Goal: Information Seeking & Learning: Learn about a topic

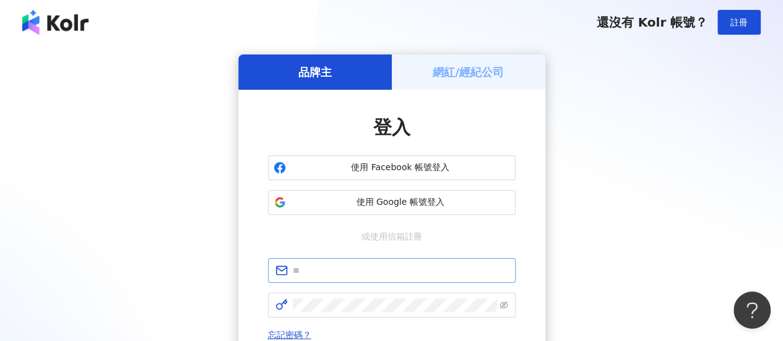
type input "**********"
click at [389, 316] on span at bounding box center [392, 305] width 248 height 25
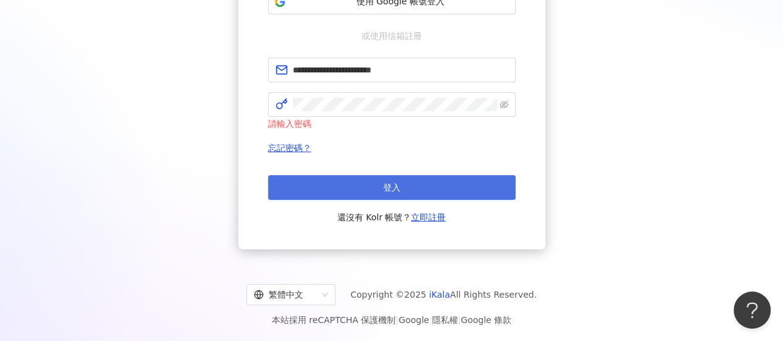
click at [385, 183] on span "登入" at bounding box center [391, 188] width 17 height 10
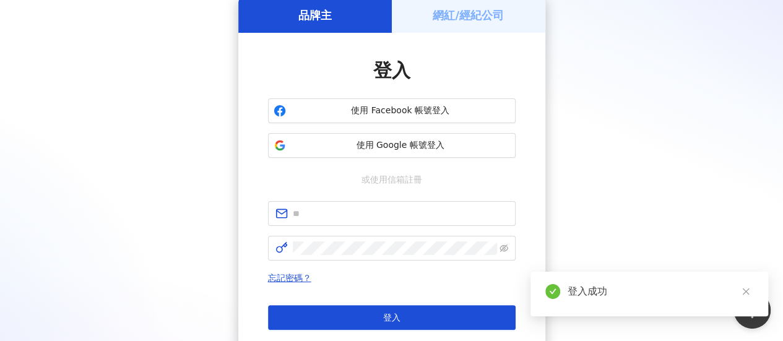
scroll to position [187, 0]
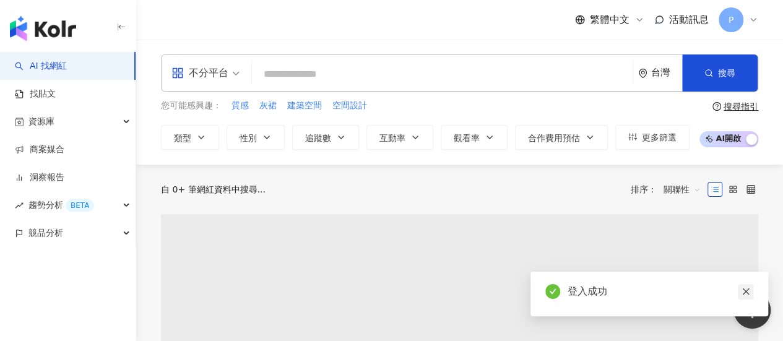
click at [747, 288] on icon "close" at bounding box center [745, 291] width 9 height 9
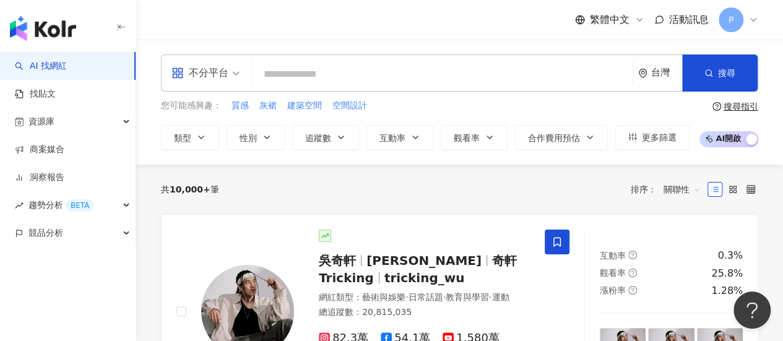
click at [325, 72] on input "search" at bounding box center [442, 75] width 371 height 24
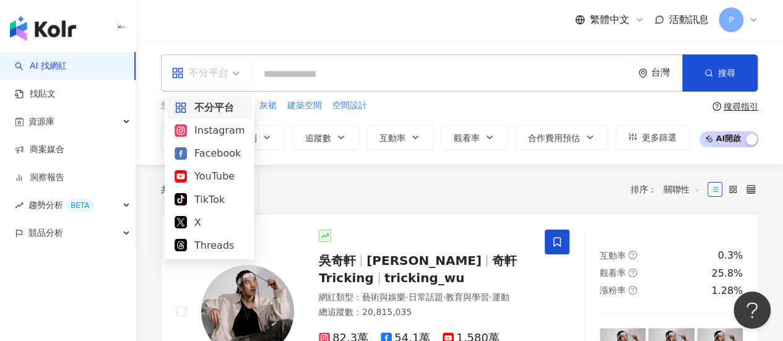
click at [234, 72] on span "不分平台" at bounding box center [205, 73] width 68 height 20
click at [218, 133] on div "Instagram" at bounding box center [210, 130] width 70 height 15
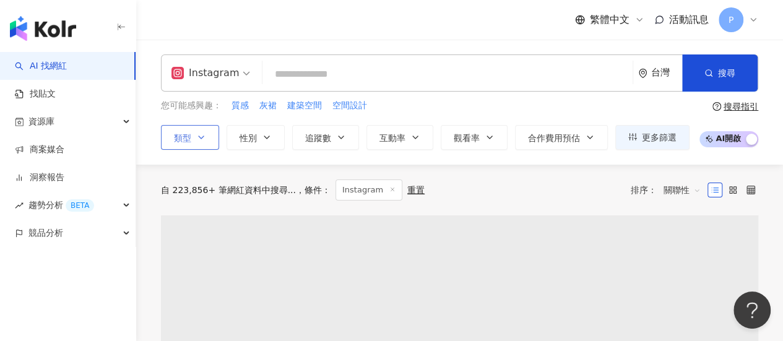
click at [192, 138] on button "類型" at bounding box center [190, 137] width 58 height 25
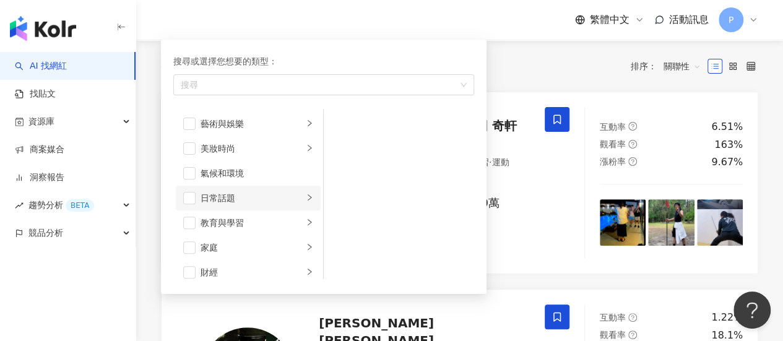
click at [306, 197] on icon "right" at bounding box center [309, 197] width 7 height 7
click at [340, 175] on span "button" at bounding box center [340, 173] width 12 height 12
click at [530, 64] on div "共 10,000+ 筆 條件 ： Instagram 重置 排序： 關聯性" at bounding box center [459, 66] width 597 height 21
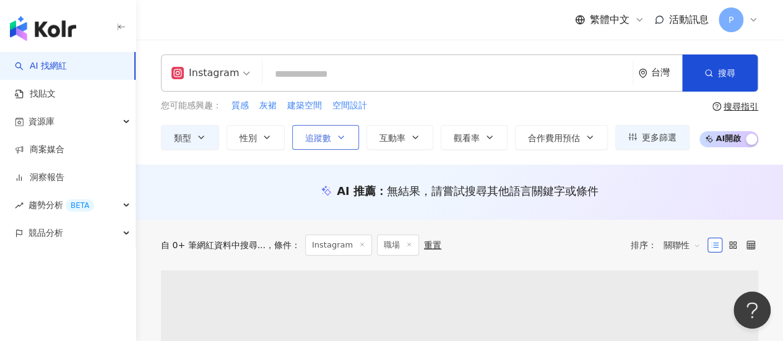
click at [346, 134] on button "追蹤數" at bounding box center [325, 137] width 67 height 25
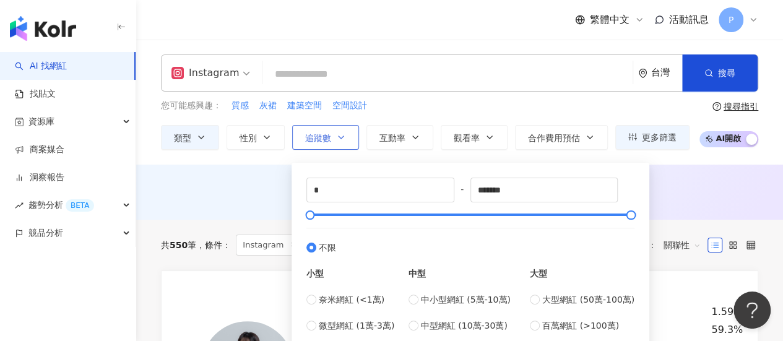
click at [348, 127] on button "追蹤數" at bounding box center [325, 137] width 67 height 25
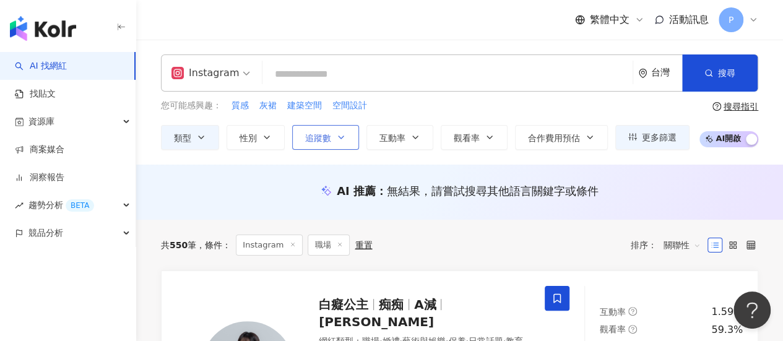
click at [345, 136] on button "追蹤數" at bounding box center [325, 137] width 67 height 25
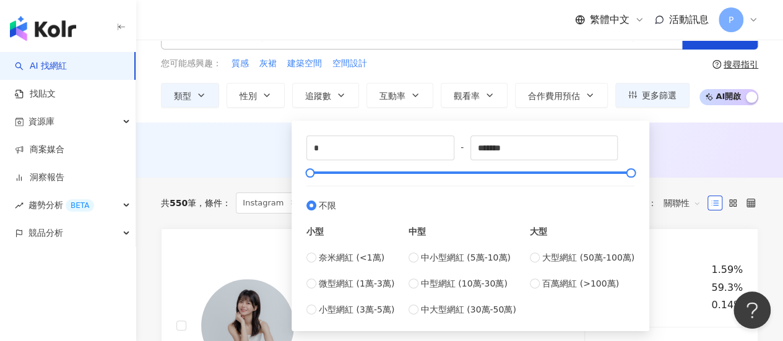
scroll to position [62, 0]
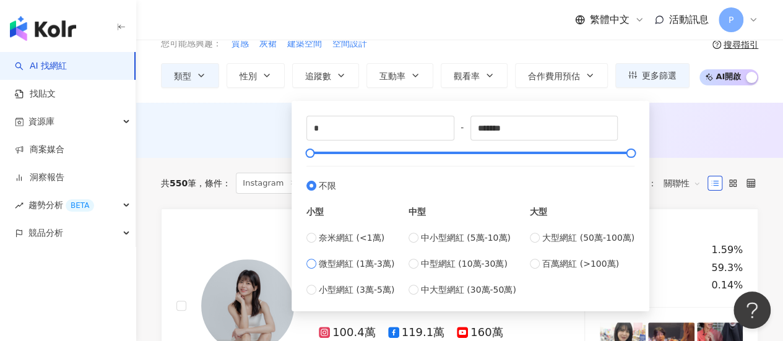
click at [376, 261] on span "微型網紅 (1萬-3萬)" at bounding box center [356, 264] width 75 height 14
type input "*****"
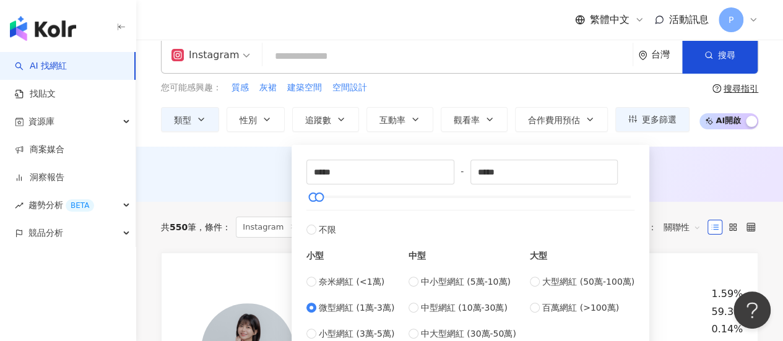
scroll to position [0, 0]
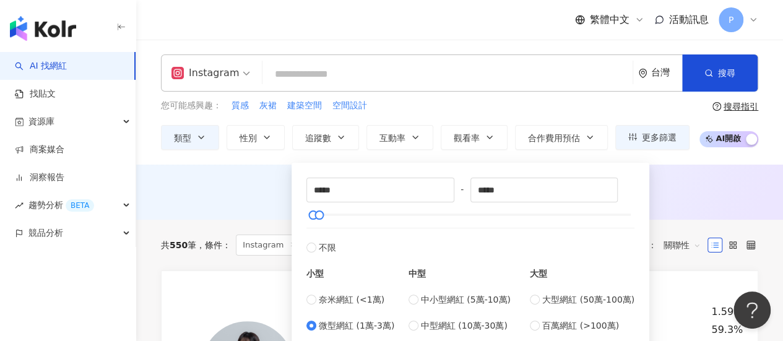
click at [643, 105] on div "您可能感興趣： 質感 灰裙 建築空間 空間設計" at bounding box center [425, 106] width 528 height 14
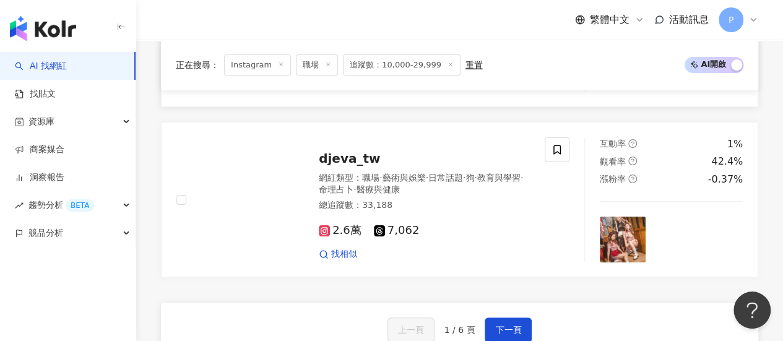
scroll to position [2537, 0]
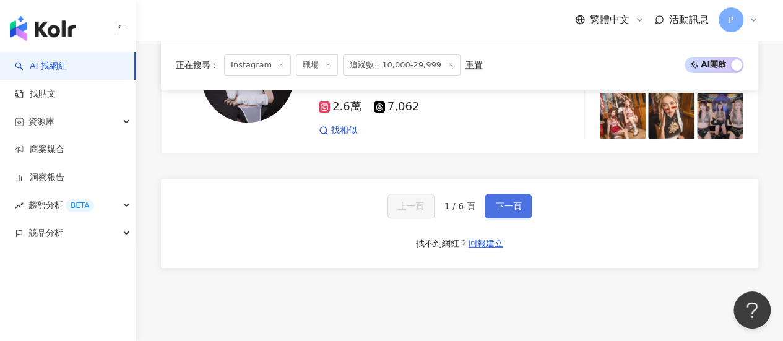
click at [506, 201] on span "下一頁" at bounding box center [508, 206] width 26 height 10
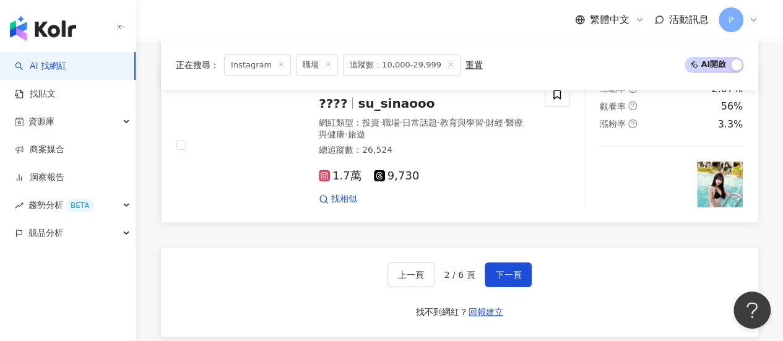
scroll to position [2352, 0]
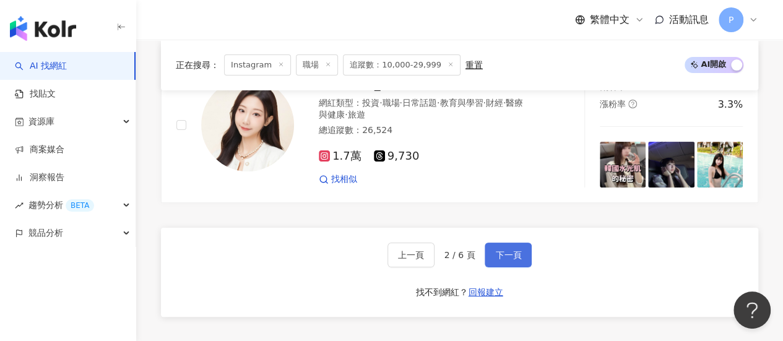
click at [515, 250] on span "下一頁" at bounding box center [508, 255] width 26 height 10
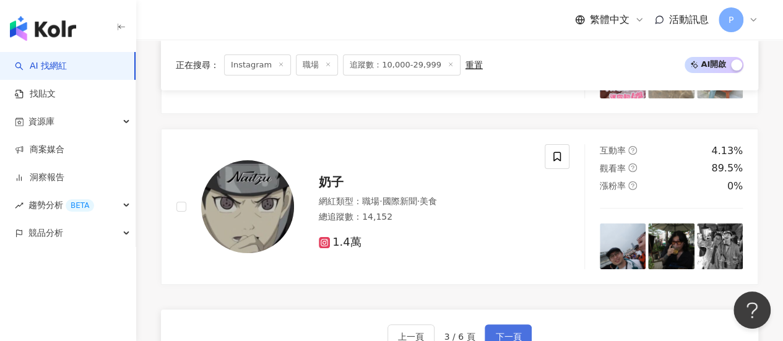
click at [522, 324] on button "下一頁" at bounding box center [508, 336] width 47 height 25
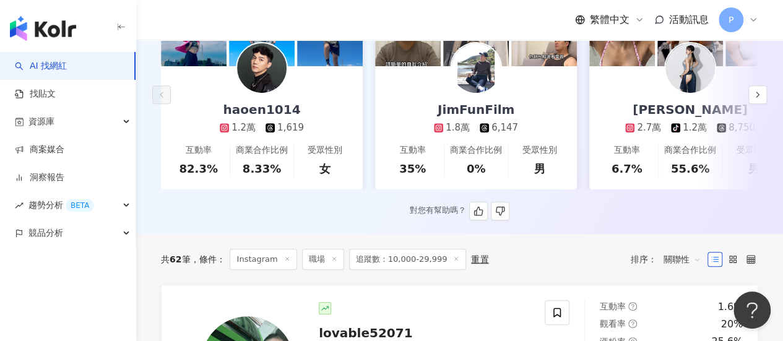
scroll to position [309, 0]
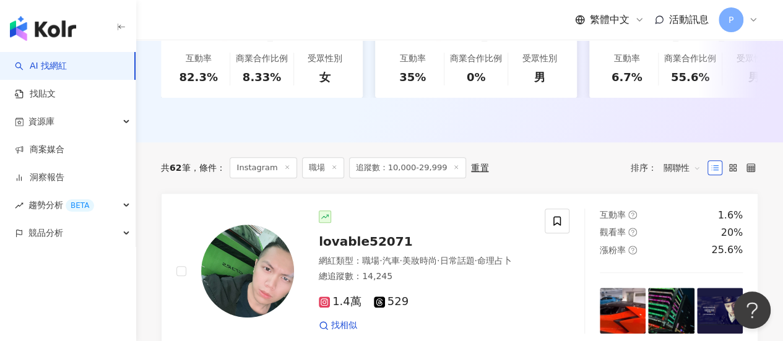
click at [333, 168] on line at bounding box center [333, 166] width 3 height 3
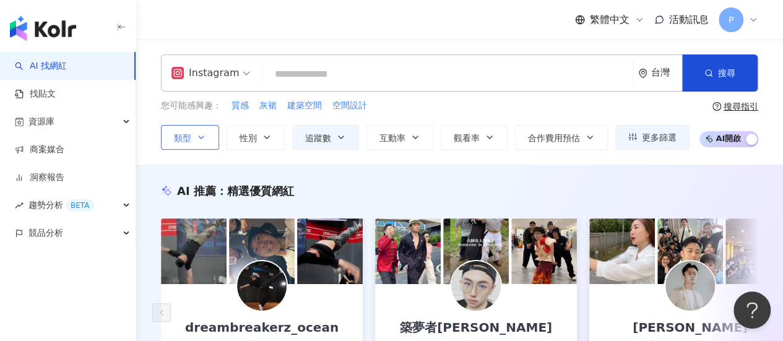
click at [202, 138] on icon "button" at bounding box center [201, 137] width 10 height 10
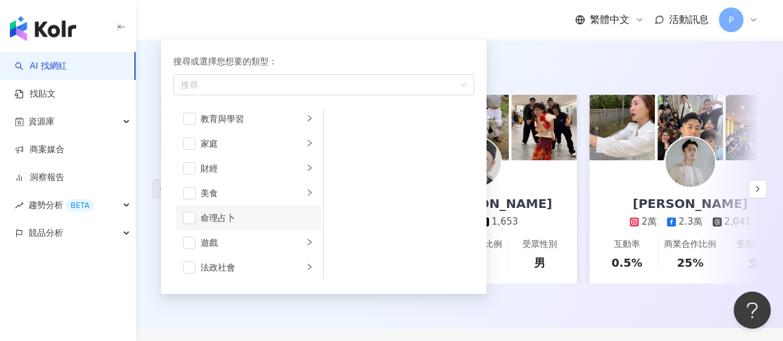
scroll to position [124, 0]
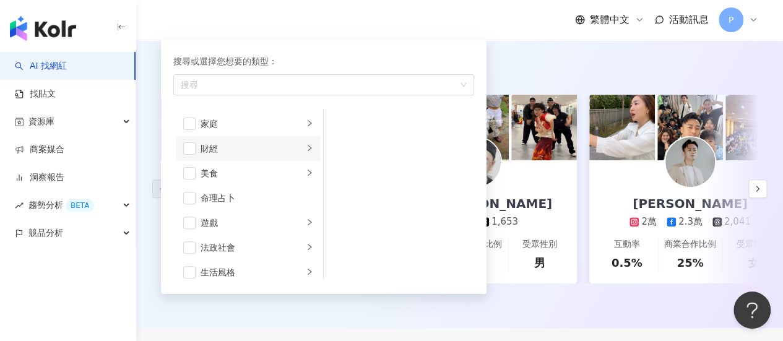
click at [303, 143] on li "財經" at bounding box center [248, 148] width 145 height 25
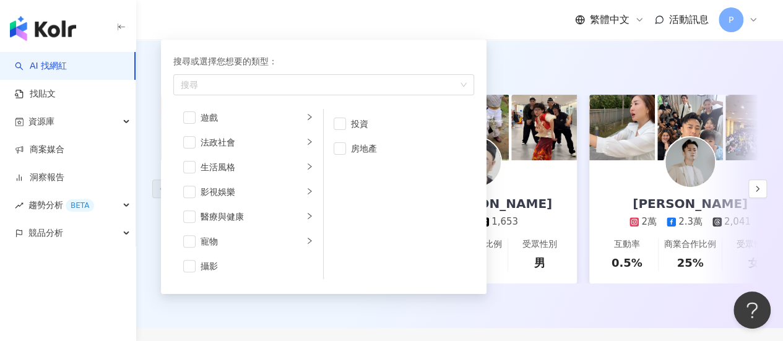
scroll to position [248, 0]
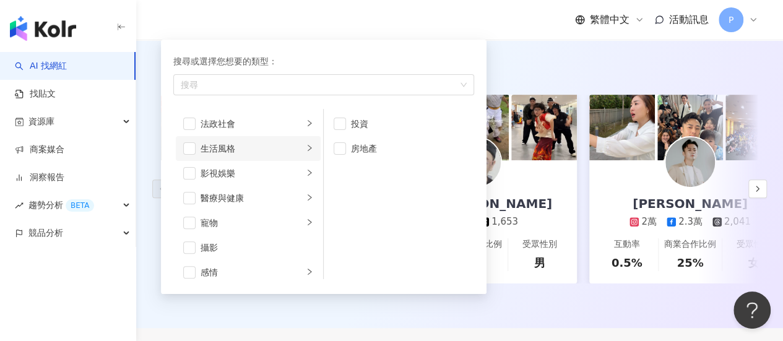
click at [296, 149] on li "生活風格" at bounding box center [248, 148] width 145 height 25
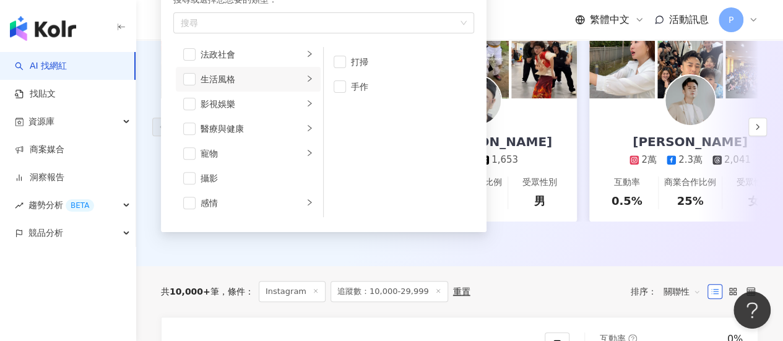
scroll to position [0, 0]
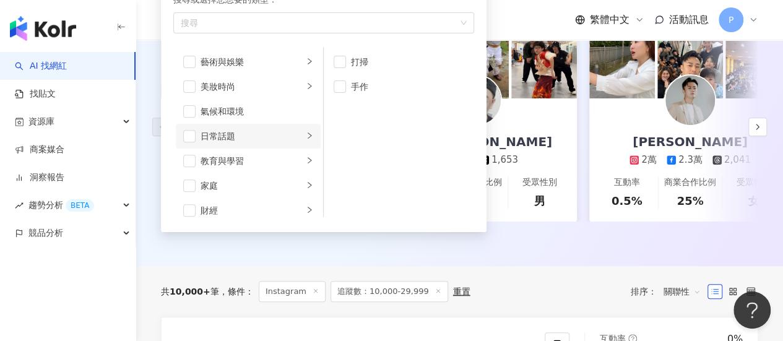
click at [306, 134] on icon "right" at bounding box center [309, 135] width 7 height 7
click at [306, 85] on icon "right" at bounding box center [309, 85] width 7 height 7
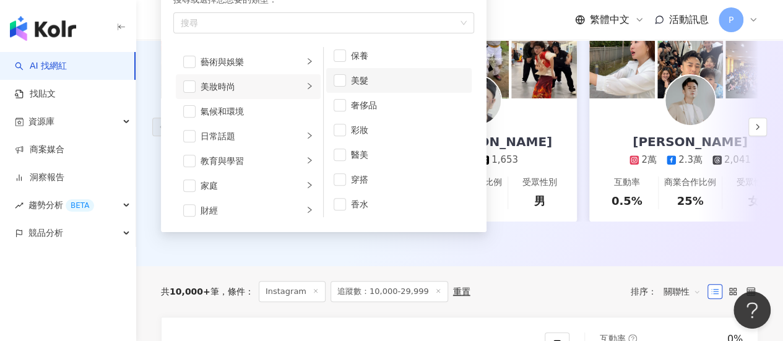
scroll to position [7, 0]
click at [306, 61] on icon "right" at bounding box center [309, 61] width 7 height 7
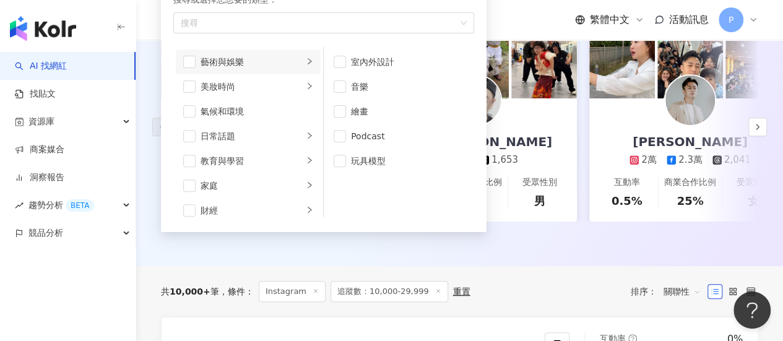
scroll to position [0, 0]
click at [308, 160] on icon "right" at bounding box center [310, 160] width 4 height 6
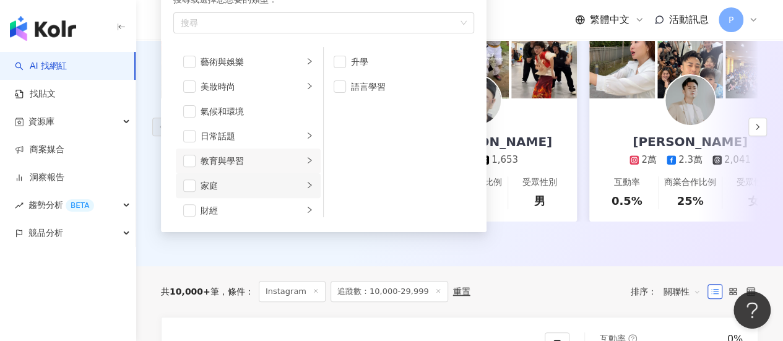
click at [303, 186] on li "家庭" at bounding box center [248, 185] width 145 height 25
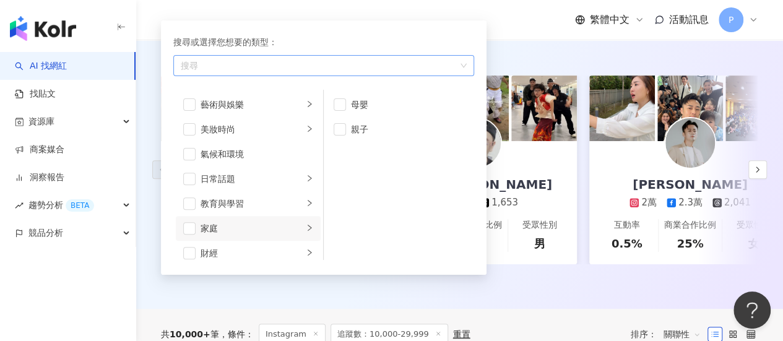
scroll to position [124, 0]
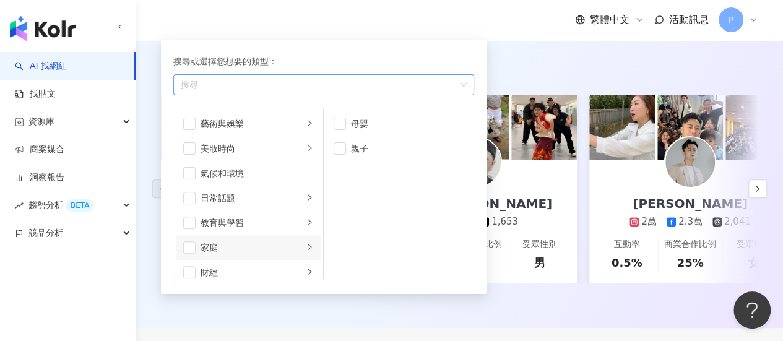
click at [304, 85] on div "button" at bounding box center [317, 84] width 283 height 9
type input "*"
type input "**"
click at [464, 82] on div "搜尋" at bounding box center [323, 84] width 301 height 21
type input "*"
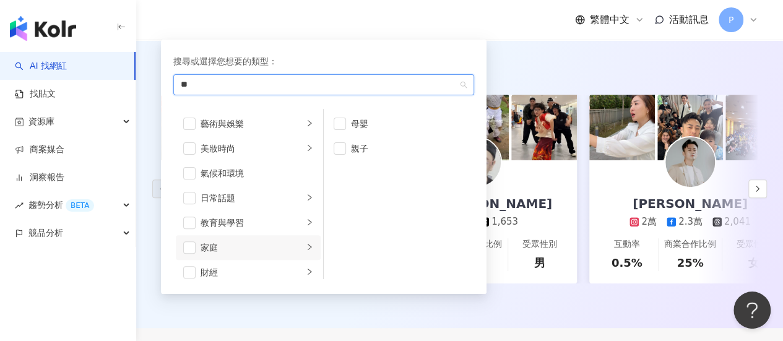
type input "*"
click at [618, 77] on div "AI 推薦 ： 精選優質網紅 dreambreakerz_ocean 1萬 862 互動率 1,519% 商業合作比例 0% 受眾性別 男 築夢者杰哥 2.5…" at bounding box center [459, 186] width 647 height 255
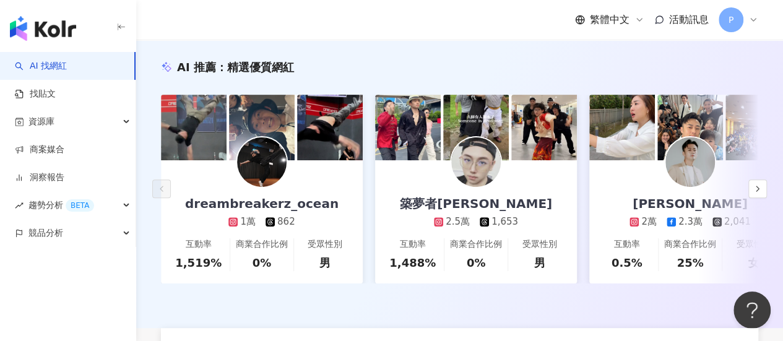
scroll to position [0, 0]
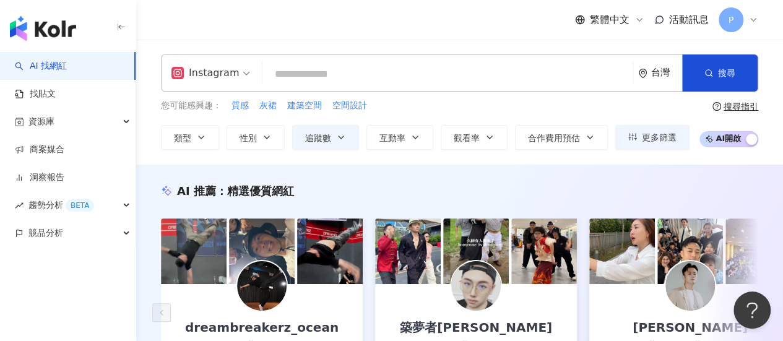
click at [441, 82] on input "search" at bounding box center [447, 75] width 360 height 24
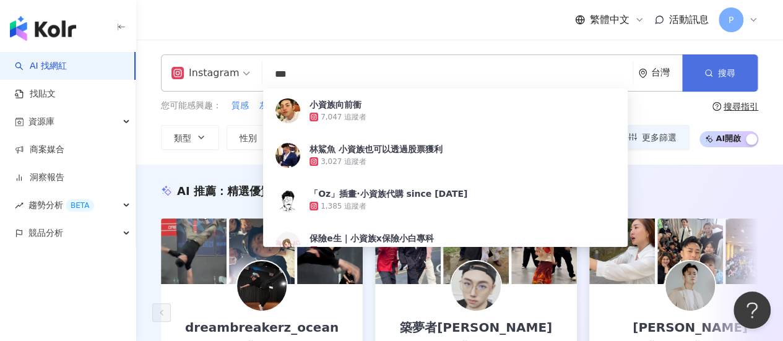
type input "***"
click at [740, 70] on button "搜尋" at bounding box center [719, 72] width 75 height 37
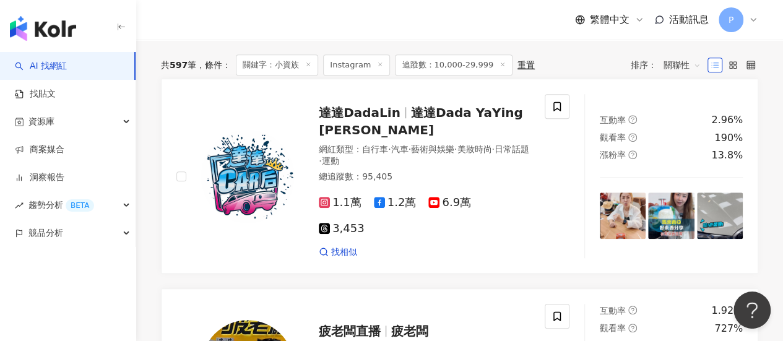
scroll to position [371, 0]
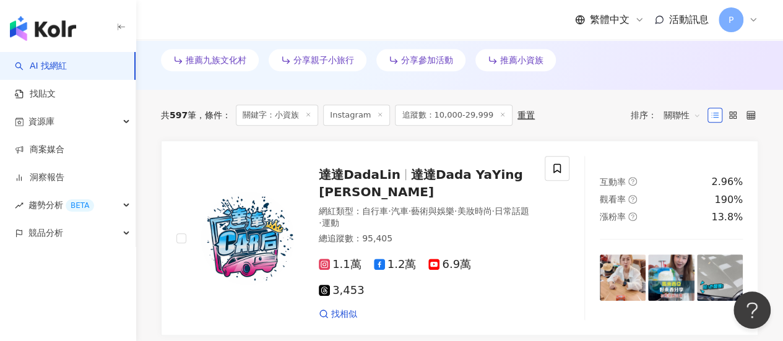
click at [499, 114] on icon at bounding box center [502, 114] width 6 height 6
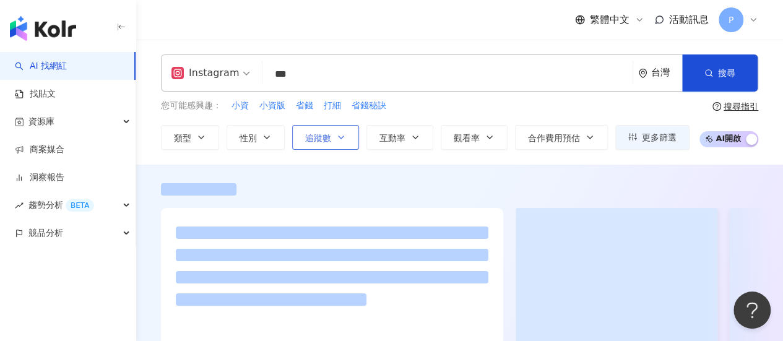
click at [346, 136] on button "追蹤數" at bounding box center [325, 137] width 67 height 25
type input "*"
type input "*******"
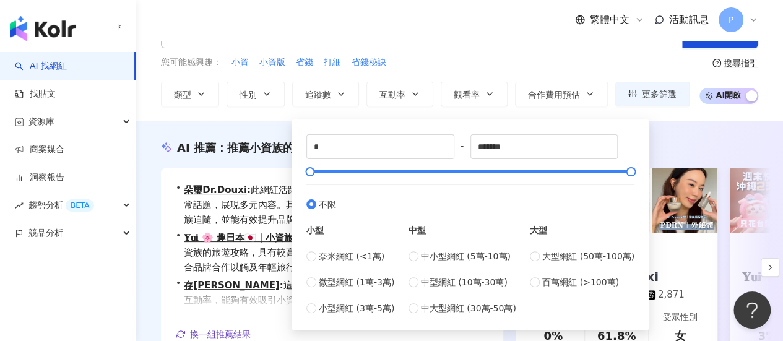
scroll to position [62, 0]
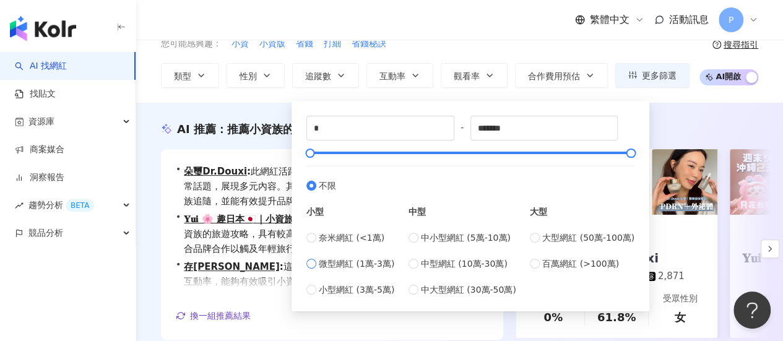
click at [371, 258] on span "微型網紅 (1萬-3萬)" at bounding box center [356, 264] width 75 height 14
type input "*****"
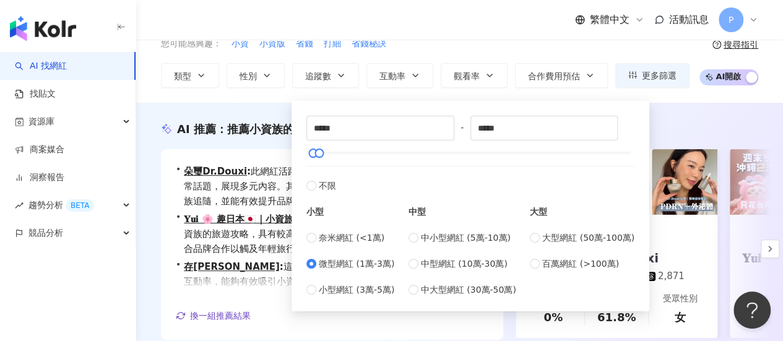
click at [712, 110] on div "AI 推薦 ： 推薦小資族的網紅 • 朵璽Dr.Douxi : 此網紅活躍於保養、美妝領域，貼文涵蓋醫療與健康及日常話題，展現多元內容。其互動率和漲粉趨勢穩定…" at bounding box center [459, 251] width 647 height 296
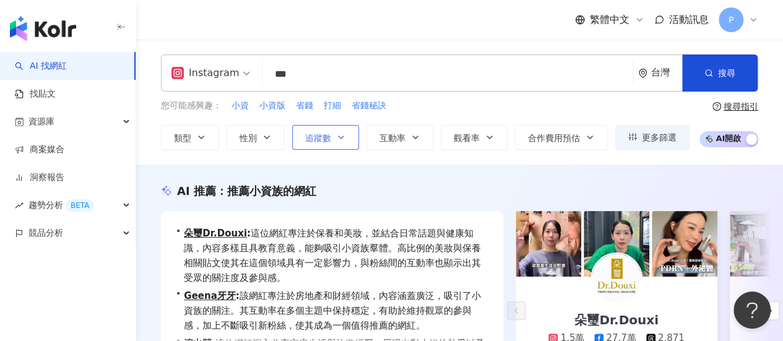
click at [347, 136] on button "追蹤數" at bounding box center [325, 137] width 67 height 25
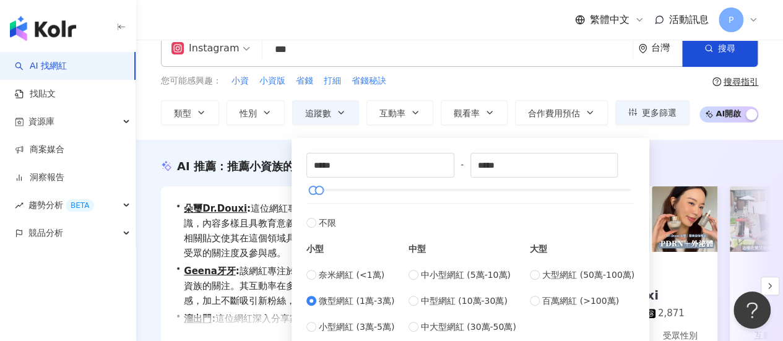
scroll to position [62, 0]
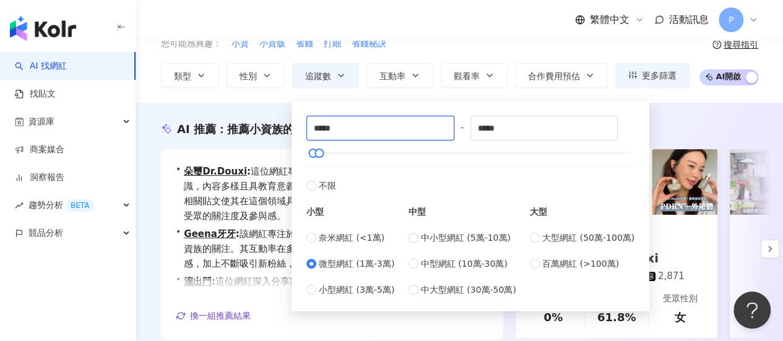
drag, startPoint x: 329, startPoint y: 127, endPoint x: 278, endPoint y: 127, distance: 50.1
type input "****"
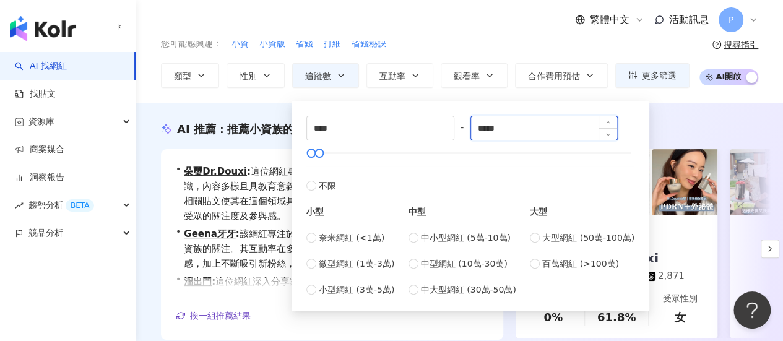
click at [513, 128] on input "*****" at bounding box center [544, 128] width 147 height 24
drag, startPoint x: 526, startPoint y: 125, endPoint x: 444, endPoint y: 127, distance: 81.7
click at [444, 127] on div "**** - ***** 不限 小型 奈米網紅 (<1萬) 微型網紅 (1萬-3萬) 小型網紅 (3萬-5萬) 中型 中小型網紅 (5萬-10萬) 中型網紅 …" at bounding box center [470, 206] width 328 height 181
type input "*****"
click at [673, 122] on div "AI 推薦 ： 推薦小資族的網紅" at bounding box center [459, 128] width 597 height 15
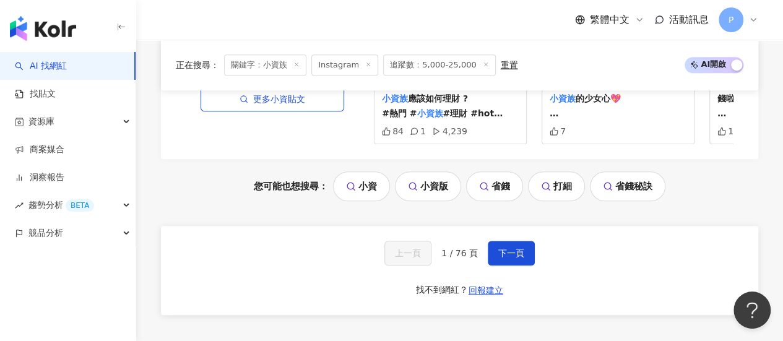
scroll to position [2784, 0]
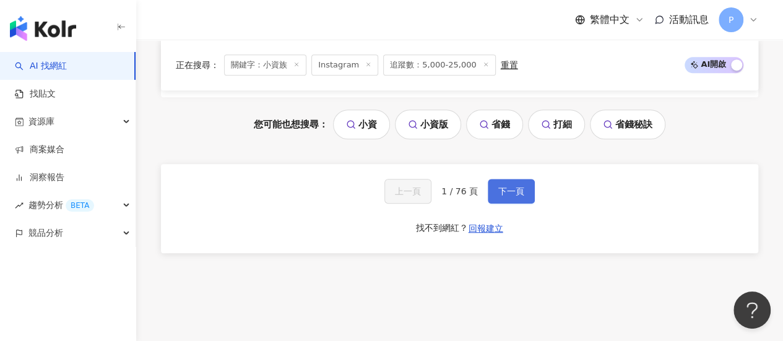
click at [516, 186] on span "下一頁" at bounding box center [511, 191] width 26 height 10
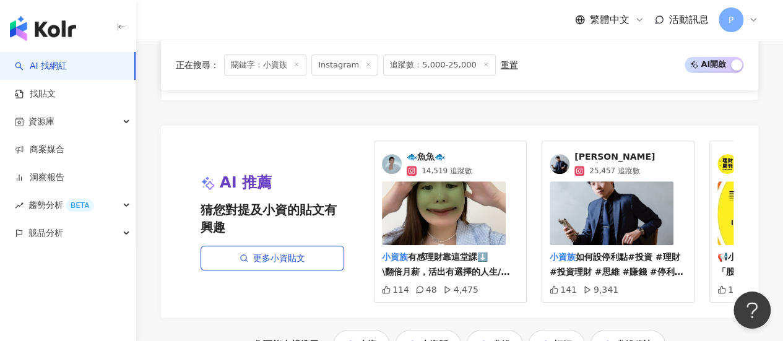
scroll to position [2597, 0]
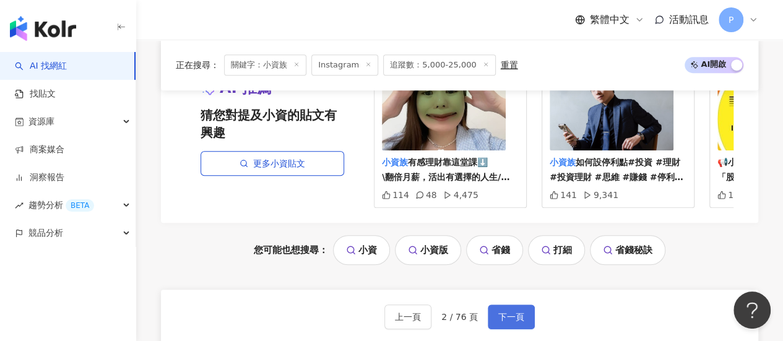
click at [517, 304] on button "下一頁" at bounding box center [511, 316] width 47 height 25
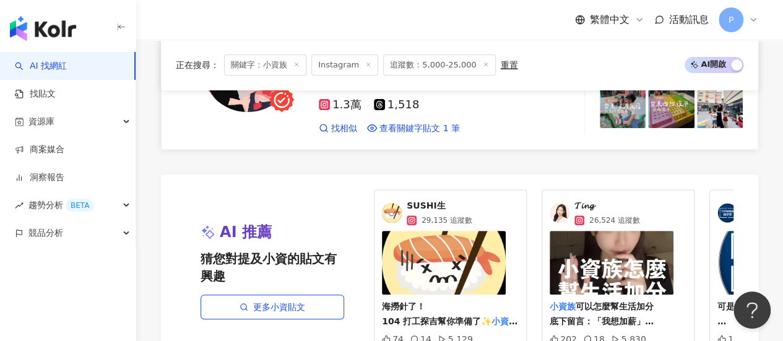
scroll to position [2661, 0]
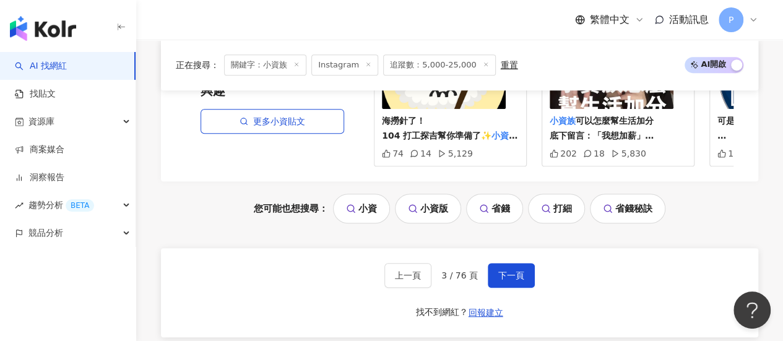
drag, startPoint x: 514, startPoint y: 231, endPoint x: 477, endPoint y: 113, distance: 123.3
click at [514, 270] on span "下一頁" at bounding box center [511, 275] width 26 height 10
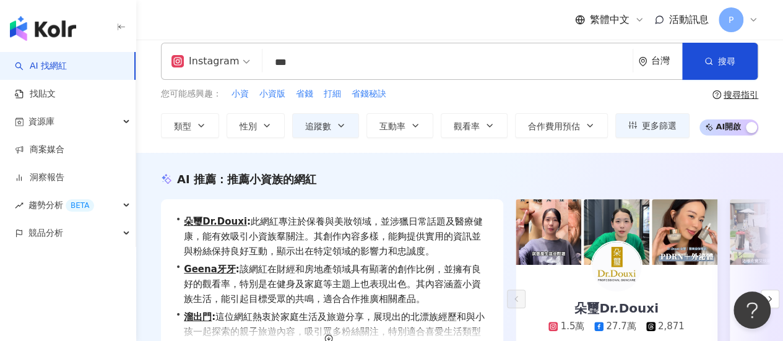
scroll to position [0, 0]
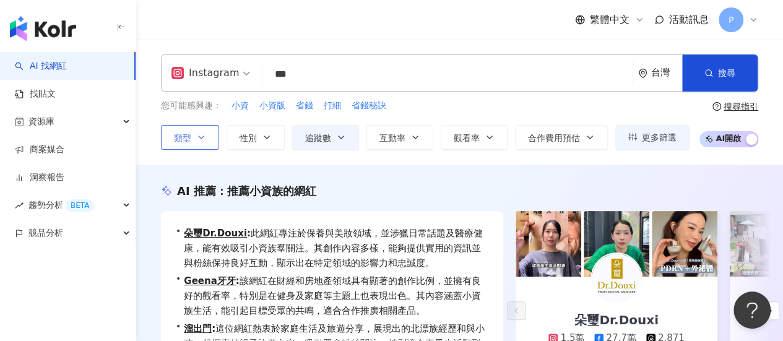
click at [209, 134] on button "類型" at bounding box center [190, 137] width 58 height 25
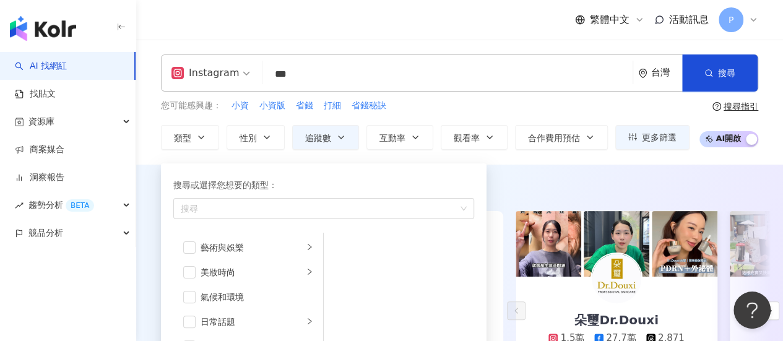
click at [297, 73] on input "***" at bounding box center [447, 75] width 360 height 24
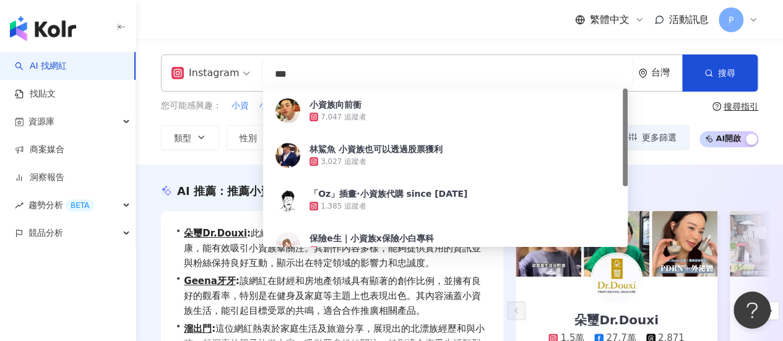
drag, startPoint x: 291, startPoint y: 73, endPoint x: 261, endPoint y: 72, distance: 30.3
click at [261, 72] on div "Instagram *** 台灣 搜尋 d1ea8792-f400-4841-a1d0-4bea0242aeac 小資族向前衝 7,047 追蹤者 林鯊魚 小…" at bounding box center [459, 72] width 597 height 37
type input "*"
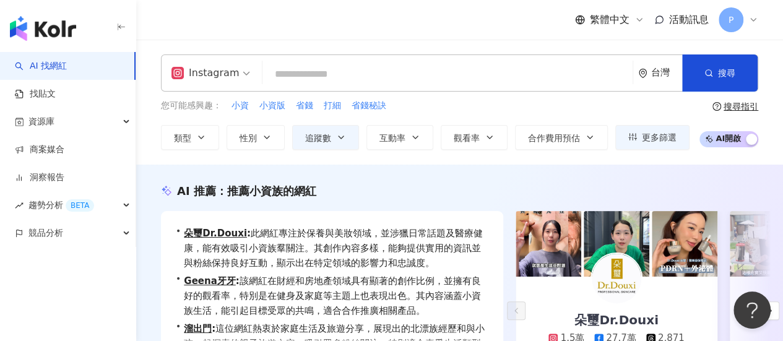
type input "*"
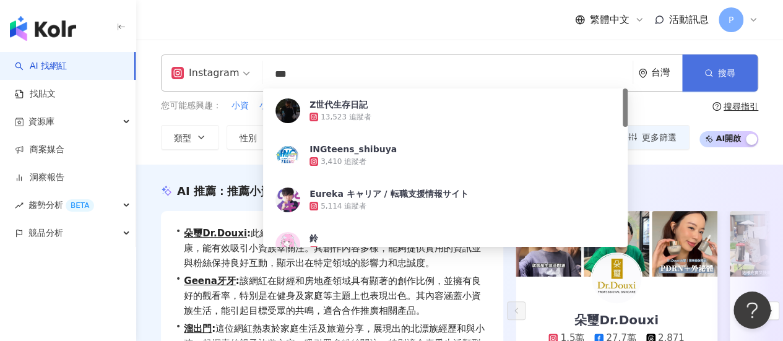
type input "***"
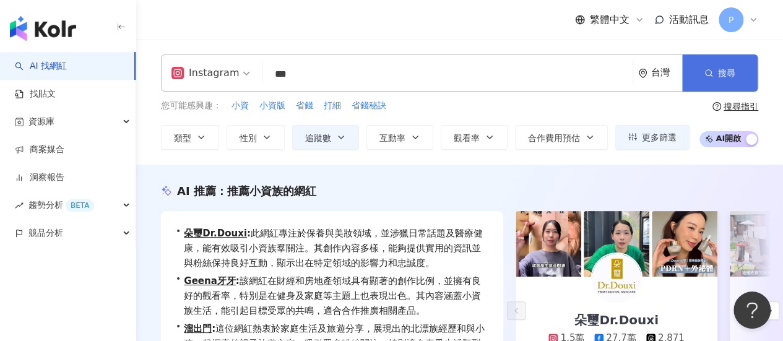
click at [733, 72] on span "搜尋" at bounding box center [726, 73] width 17 height 10
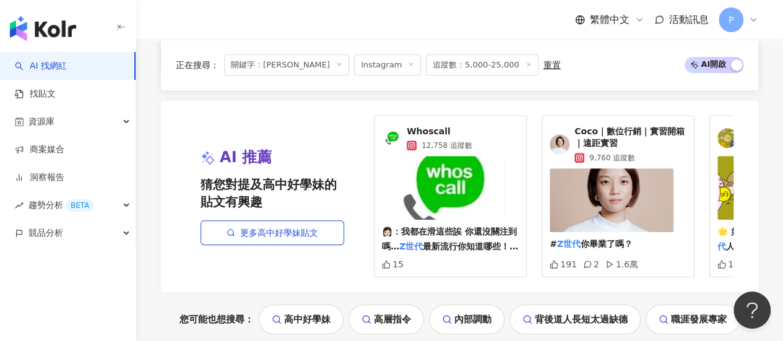
scroll to position [2723, 0]
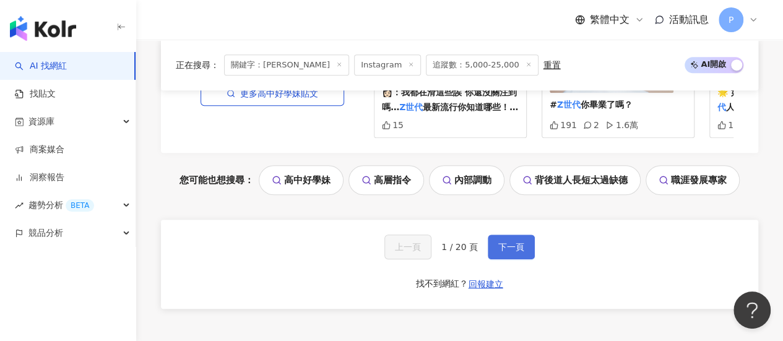
click at [504, 256] on button "下一頁" at bounding box center [511, 247] width 47 height 25
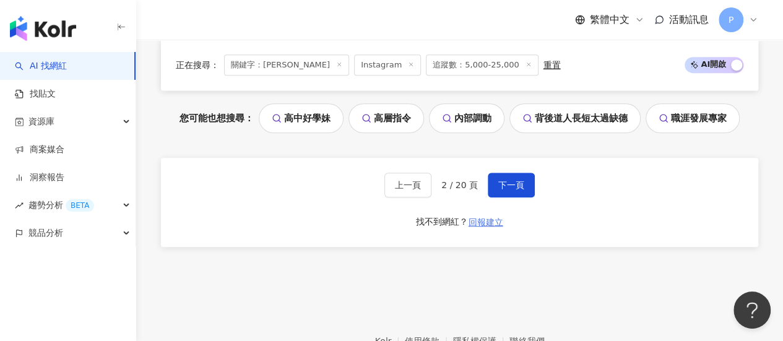
scroll to position [2752, 0]
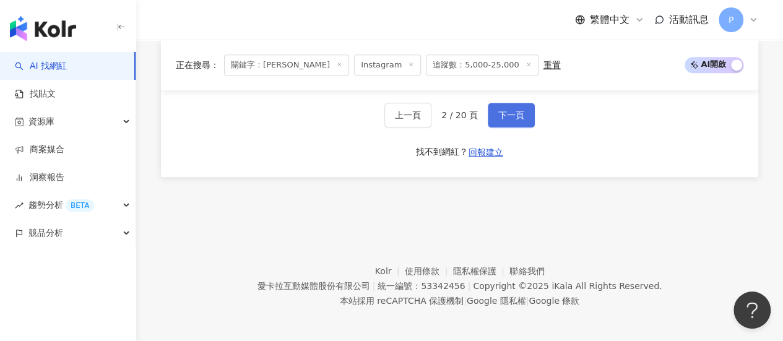
click at [498, 120] on span "下一頁" at bounding box center [511, 115] width 26 height 10
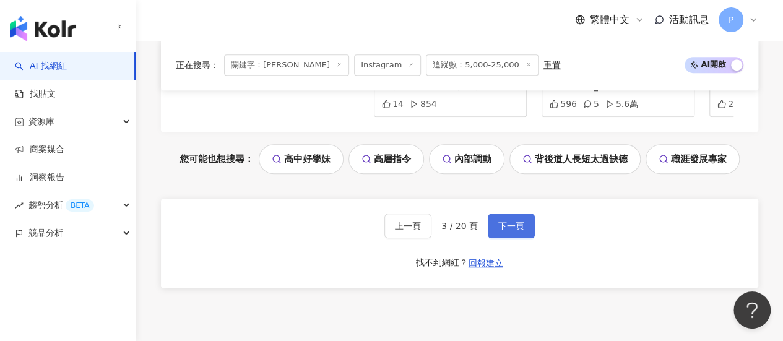
scroll to position [2661, 0]
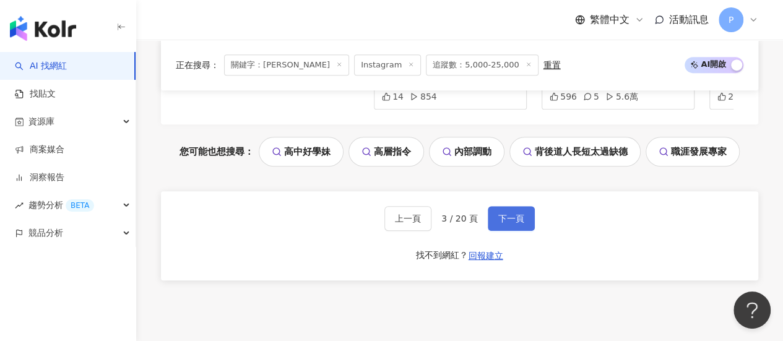
click at [509, 223] on button "下一頁" at bounding box center [511, 218] width 47 height 25
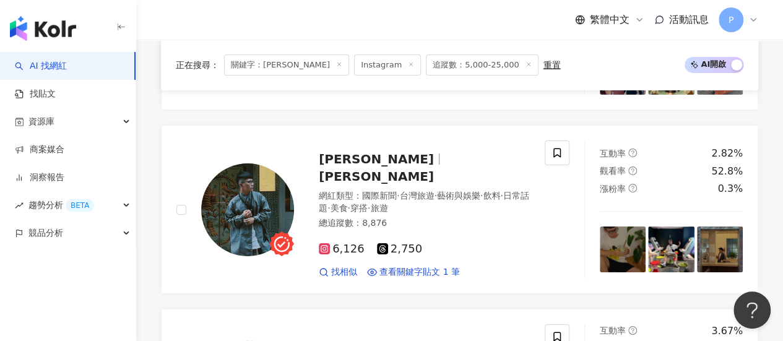
scroll to position [2290, 0]
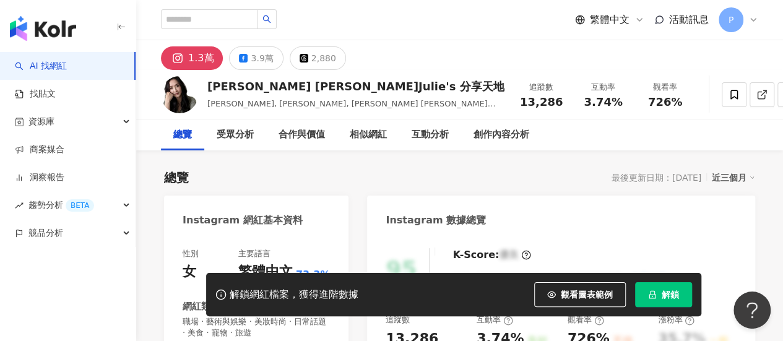
scroll to position [186, 0]
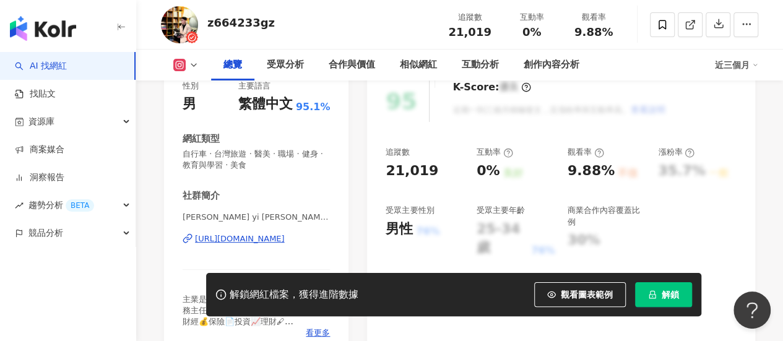
scroll to position [186, 0]
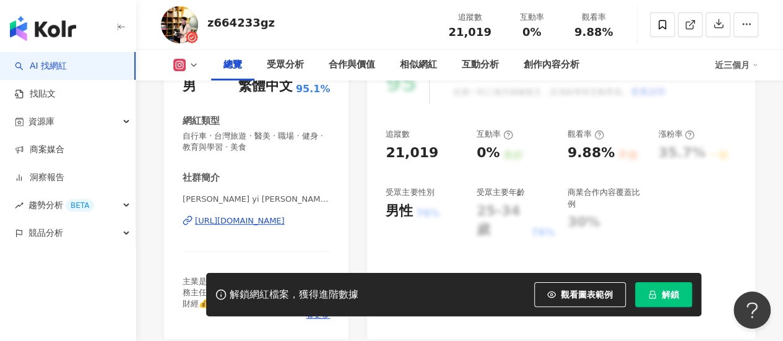
drag, startPoint x: 277, startPoint y: 220, endPoint x: 353, endPoint y: 43, distance: 193.0
click at [353, 43] on div "z664233gz 追蹤數 21,019 互動率 0% 觀看率 9.88%" at bounding box center [459, 24] width 647 height 49
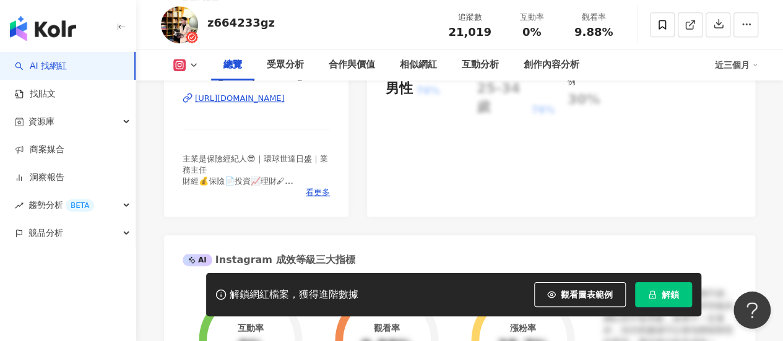
scroll to position [309, 0]
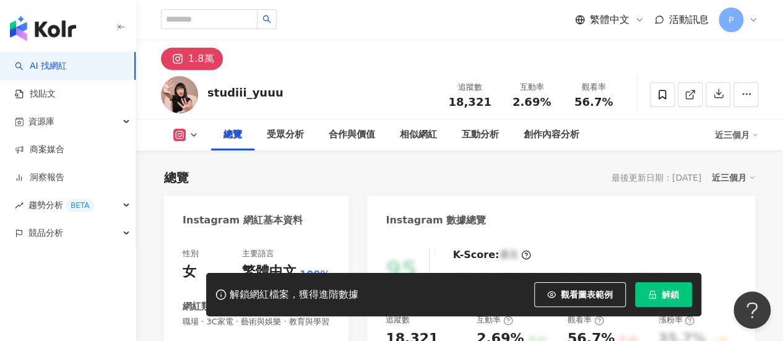
scroll to position [248, 0]
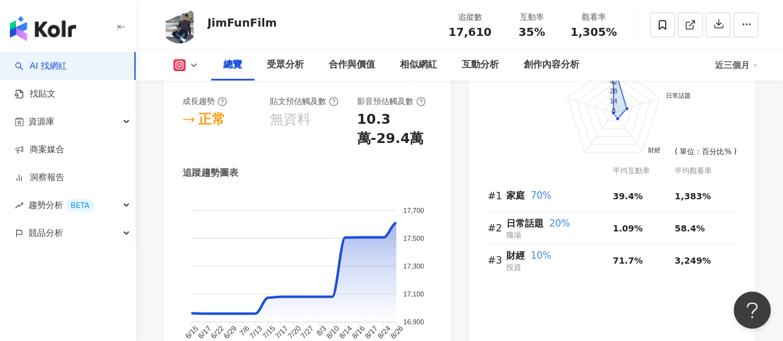
scroll to position [804, 0]
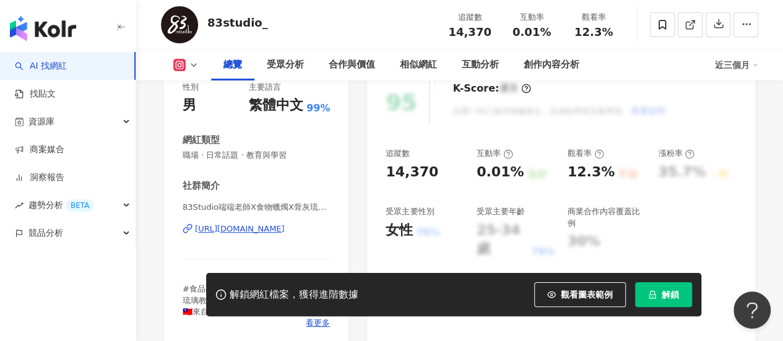
scroll to position [186, 0]
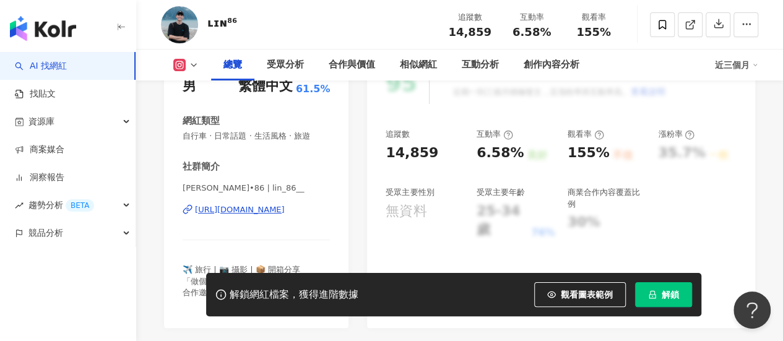
click at [285, 207] on div "[URL][DOMAIN_NAME]" at bounding box center [240, 209] width 90 height 11
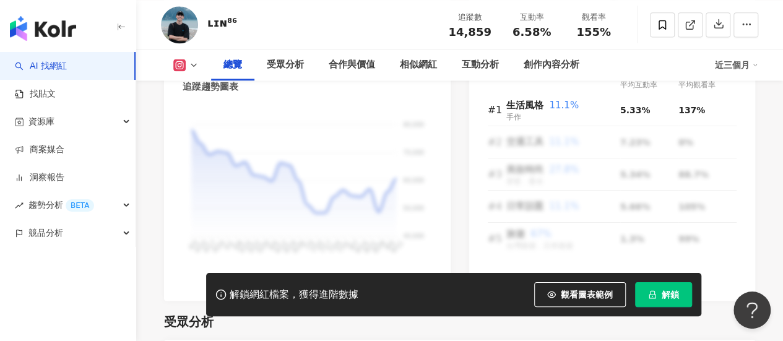
scroll to position [866, 0]
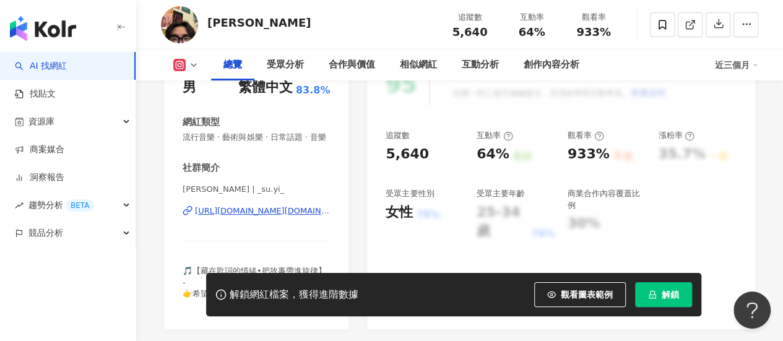
scroll to position [186, 0]
click at [304, 215] on div "[URL][DOMAIN_NAME][DOMAIN_NAME]" at bounding box center [262, 209] width 135 height 11
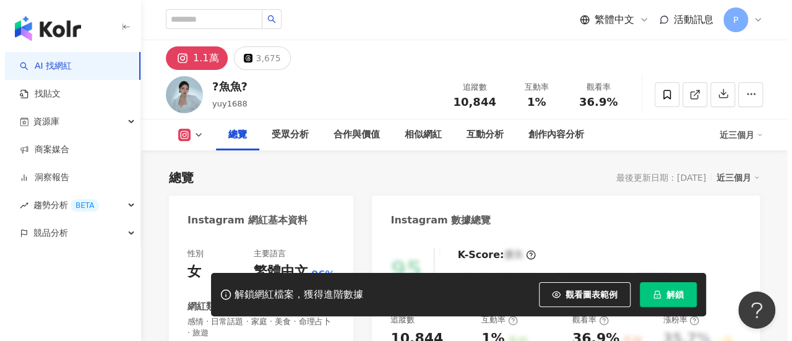
scroll to position [248, 0]
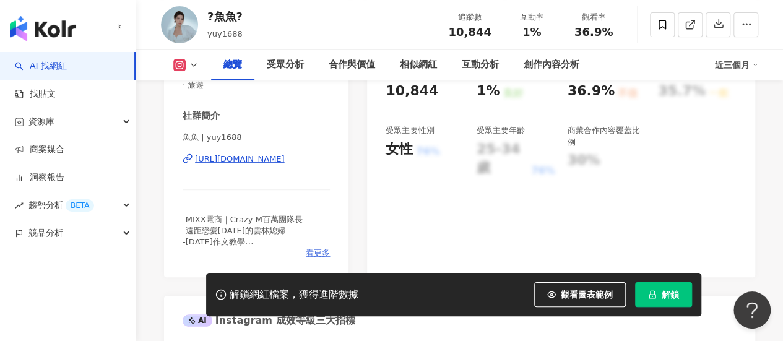
click at [316, 251] on span "看更多" at bounding box center [318, 253] width 24 height 11
click at [324, 254] on span "看更多" at bounding box center [318, 253] width 24 height 11
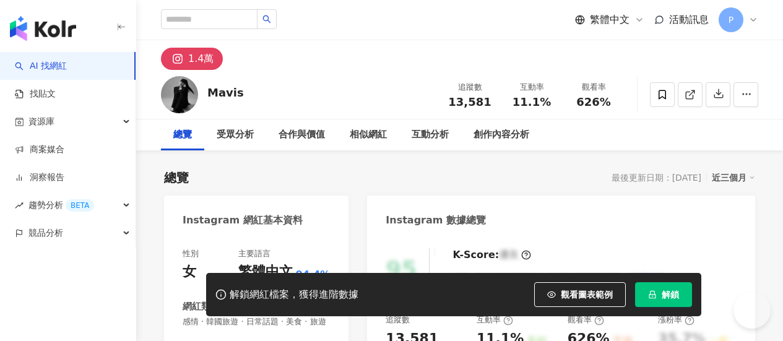
scroll to position [186, 0]
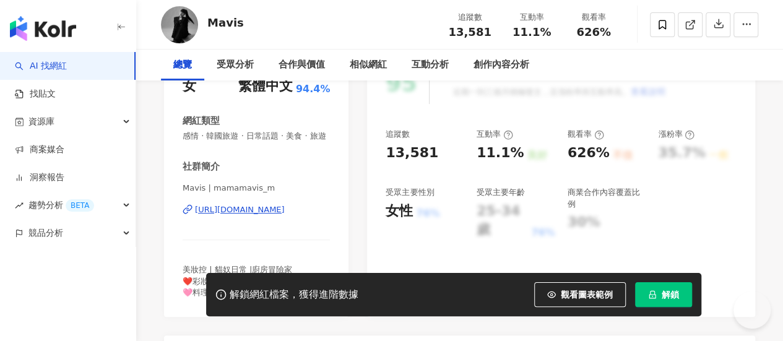
click at [275, 215] on div "[URL][DOMAIN_NAME]" at bounding box center [240, 209] width 90 height 11
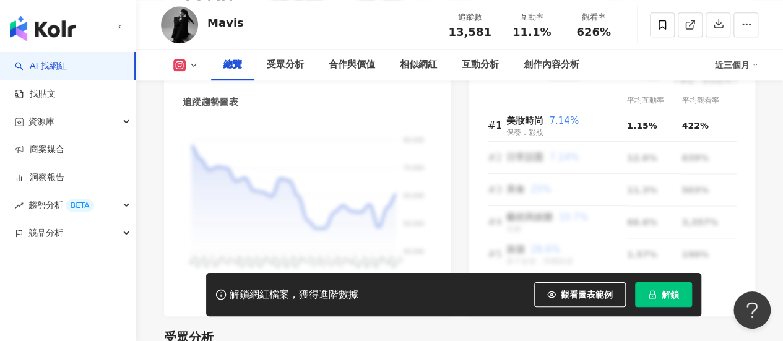
scroll to position [866, 0]
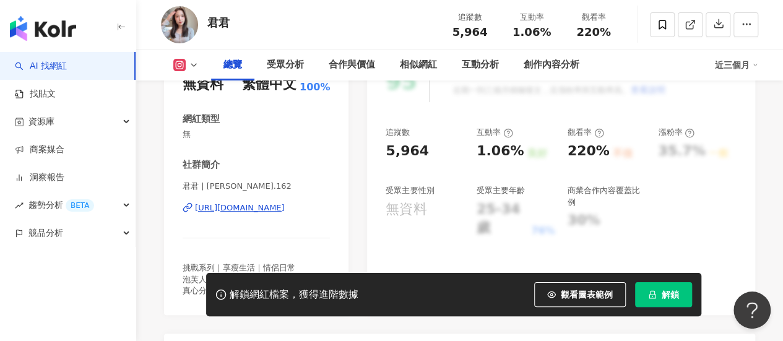
scroll to position [248, 0]
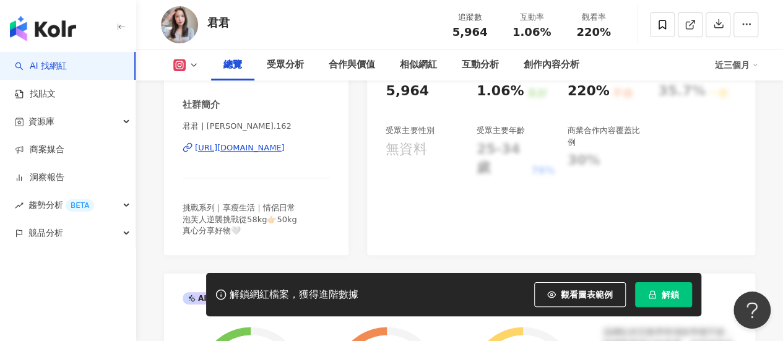
click at [285, 146] on div "[URL][DOMAIN_NAME]" at bounding box center [240, 147] width 90 height 11
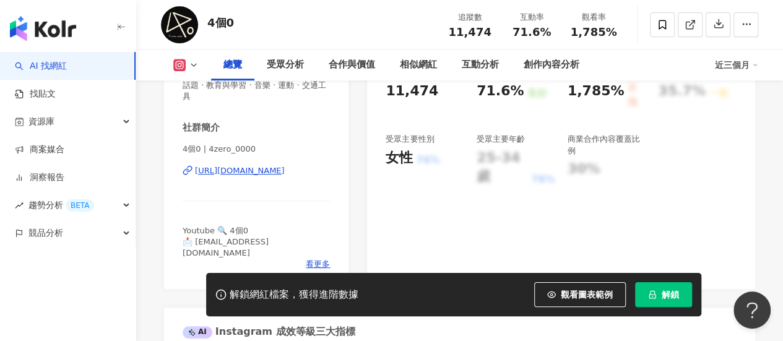
click at [267, 171] on div "[URL][DOMAIN_NAME]" at bounding box center [240, 170] width 90 height 11
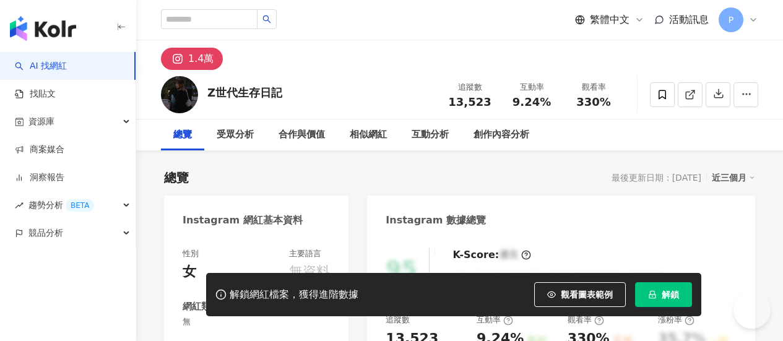
scroll to position [186, 0]
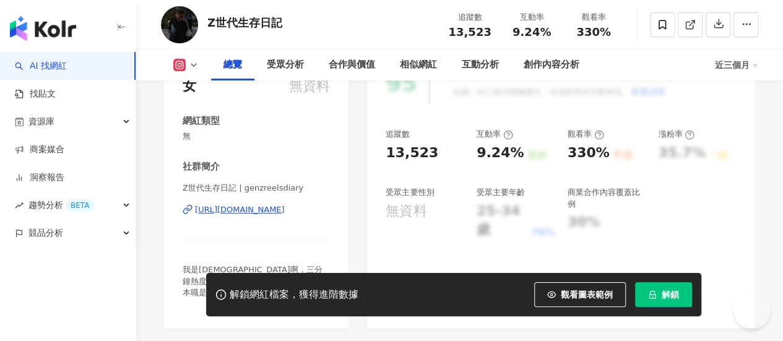
click at [274, 207] on div "[URL][DOMAIN_NAME]" at bounding box center [240, 209] width 90 height 11
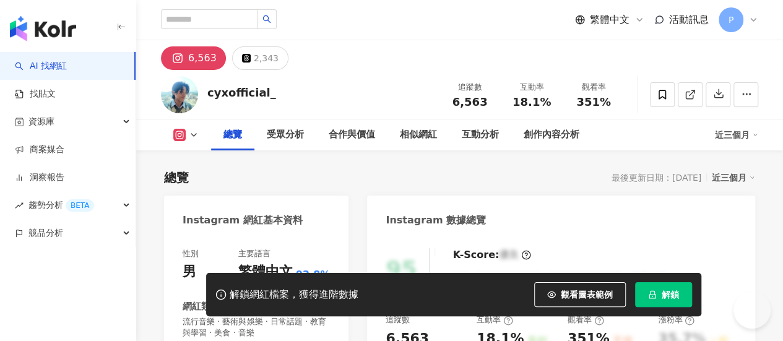
scroll to position [248, 0]
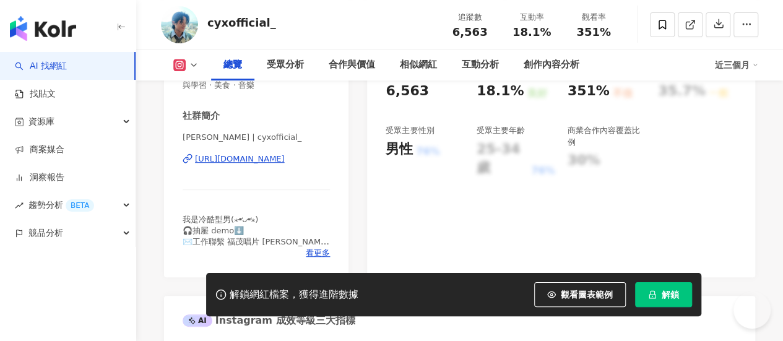
click at [285, 160] on div "https://www.instagram.com/cyxofficial_/" at bounding box center [240, 158] width 90 height 11
